Goal: Navigation & Orientation: Find specific page/section

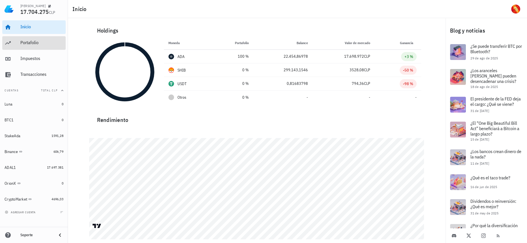
click at [36, 46] on div "Portafolio" at bounding box center [41, 42] width 43 height 13
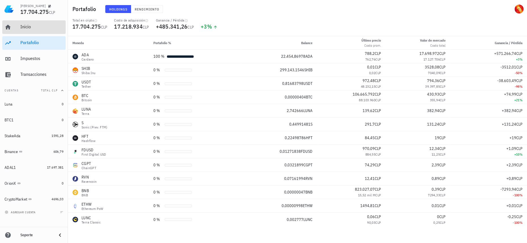
click at [40, 33] on div "Inicio" at bounding box center [41, 27] width 43 height 13
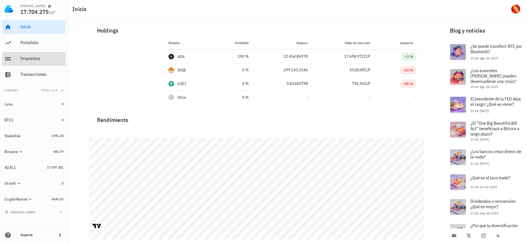
click at [37, 55] on div "Impuestos" at bounding box center [41, 58] width 43 height 13
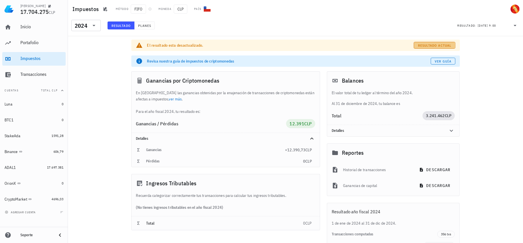
click at [434, 46] on span "Resultado actual" at bounding box center [435, 45] width 34 height 4
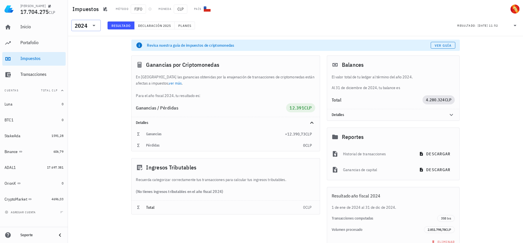
click at [74, 21] on div "​ 2024" at bounding box center [85, 25] width 29 height 11
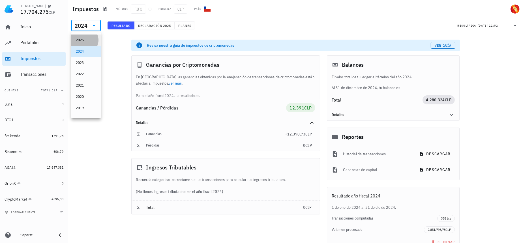
click at [84, 37] on div "2025" at bounding box center [86, 40] width 20 height 9
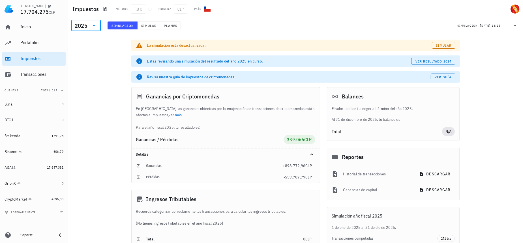
scroll to position [49, 0]
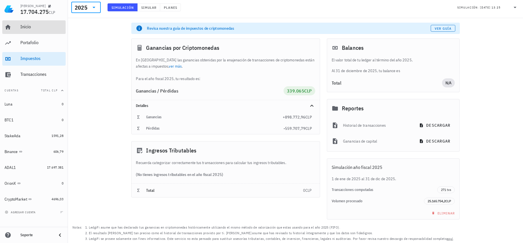
drag, startPoint x: 49, startPoint y: 22, endPoint x: 57, endPoint y: 5, distance: 17.8
click at [49, 22] on div "Inicio" at bounding box center [41, 27] width 43 height 13
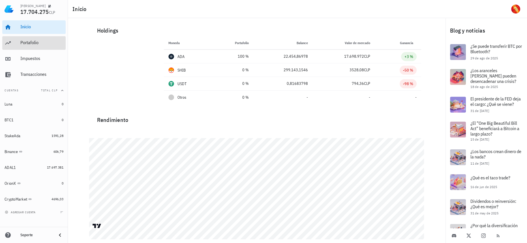
click at [59, 42] on div "Portafolio" at bounding box center [41, 42] width 43 height 5
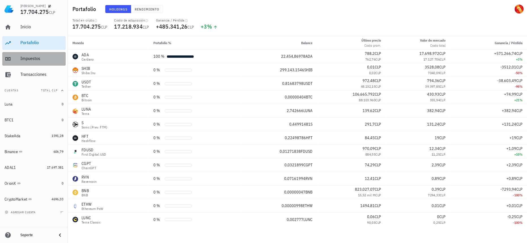
click at [54, 56] on div "Impuestos" at bounding box center [41, 58] width 43 height 5
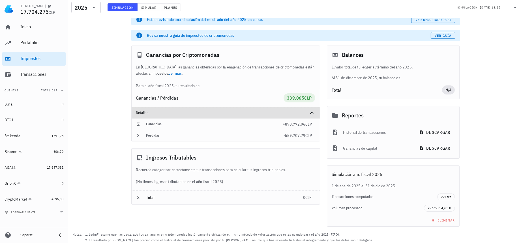
scroll to position [49, 0]
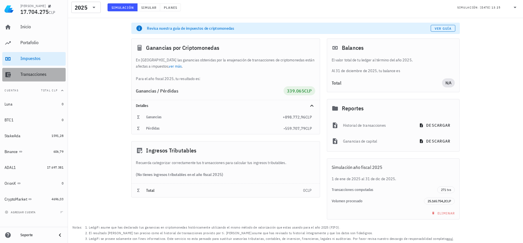
click at [47, 72] on div "Transacciones" at bounding box center [41, 74] width 43 height 5
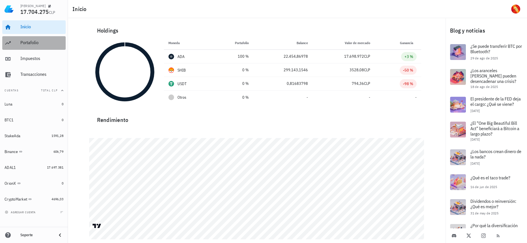
click at [44, 45] on div "Portafolio" at bounding box center [41, 42] width 43 height 5
